Goal: Task Accomplishment & Management: Use online tool/utility

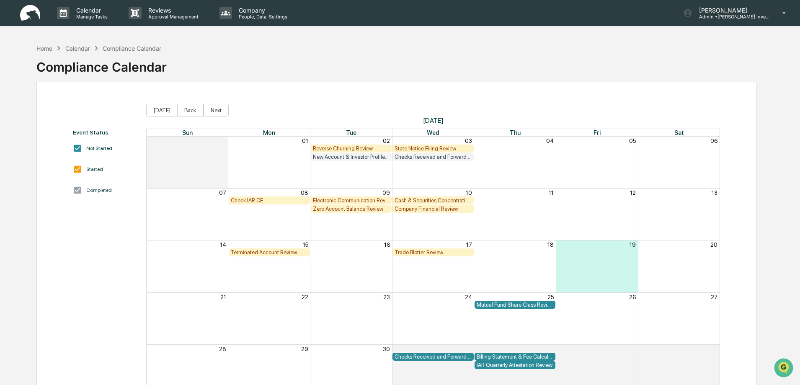
click at [339, 149] on div "Reverse Churning Review" at bounding box center [351, 148] width 77 height 6
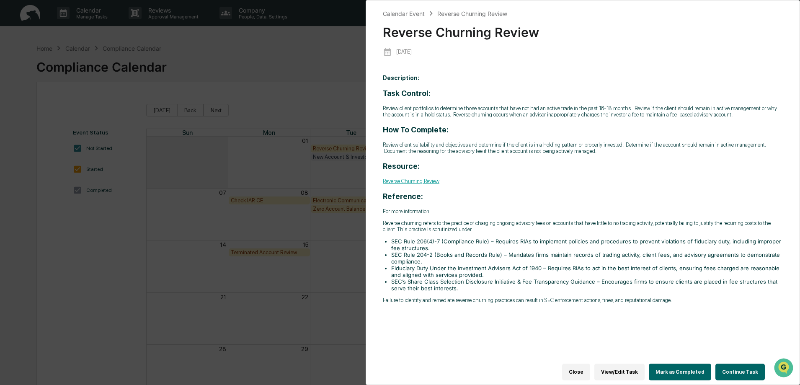
click at [734, 368] on button "Continue Task" at bounding box center [739, 371] width 49 height 17
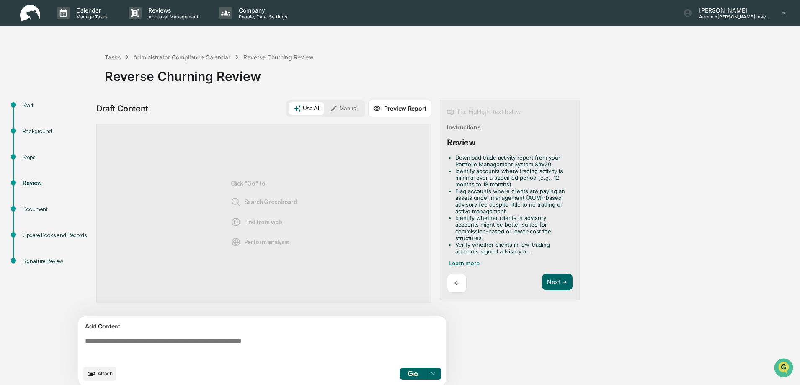
click at [32, 156] on div "Steps" at bounding box center [57, 157] width 69 height 9
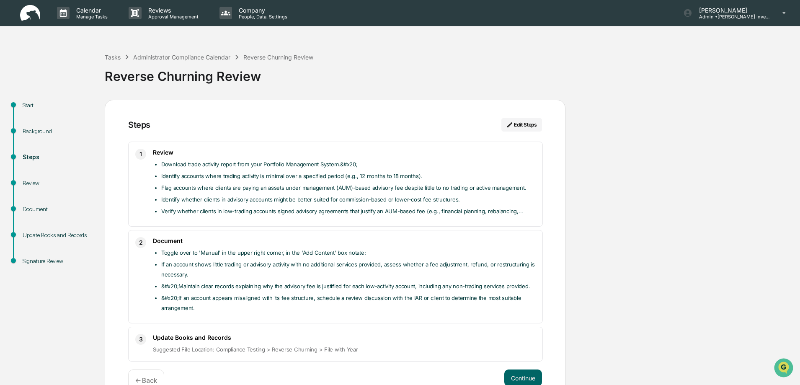
click at [25, 181] on div "Review" at bounding box center [57, 183] width 69 height 9
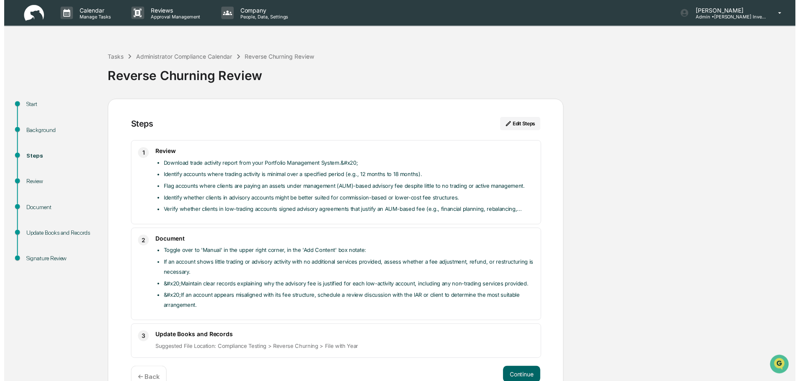
scroll to position [21, 0]
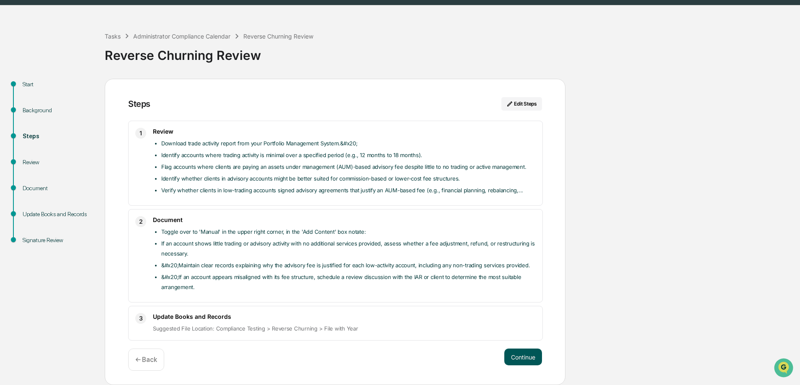
click at [522, 359] on button "Continue" at bounding box center [523, 356] width 38 height 17
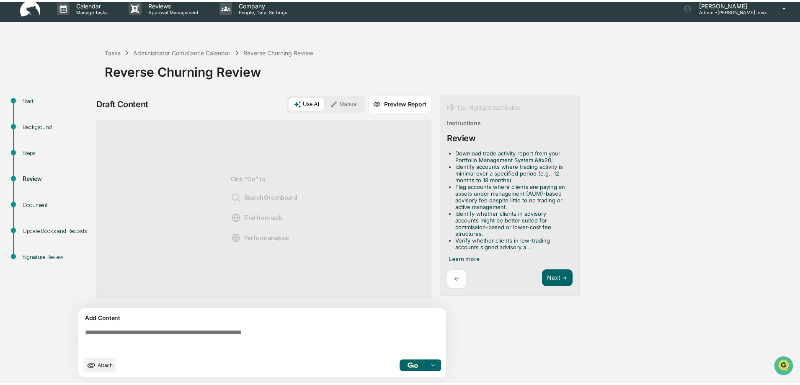
scroll to position [6, 0]
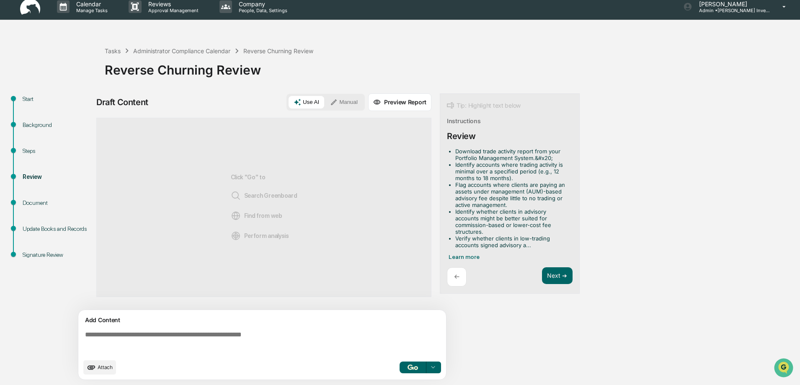
click at [344, 106] on button "Manual" at bounding box center [344, 102] width 38 height 13
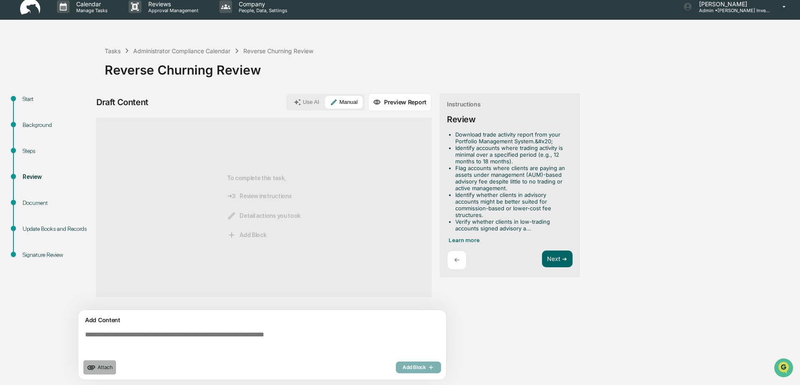
click at [105, 366] on span "Attach" at bounding box center [105, 367] width 15 height 6
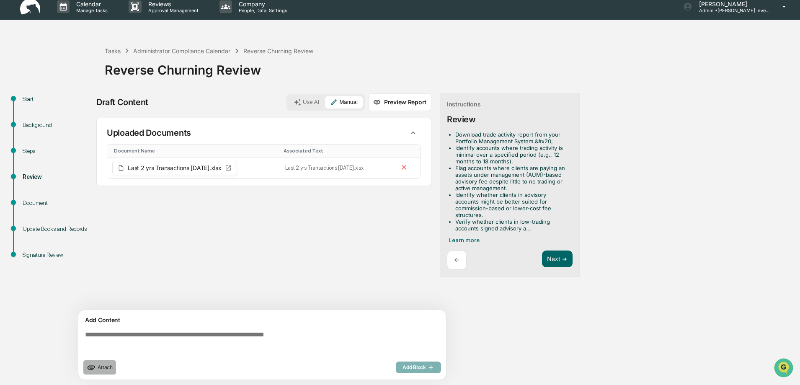
click at [106, 369] on span "Attach" at bounding box center [105, 367] width 15 height 6
click at [553, 255] on button "Next ➔" at bounding box center [557, 258] width 31 height 17
